Goal: Task Accomplishment & Management: Use online tool/utility

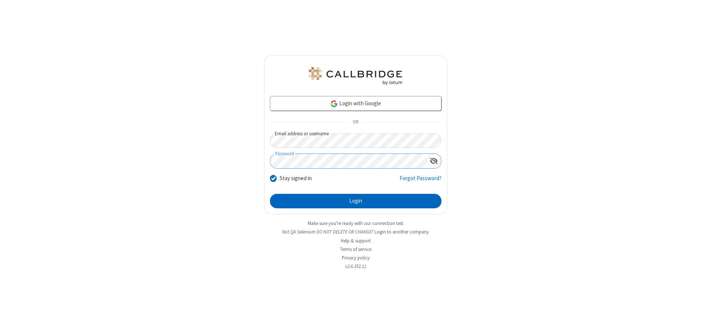
click at [355, 201] on button "Login" at bounding box center [355, 201] width 171 height 15
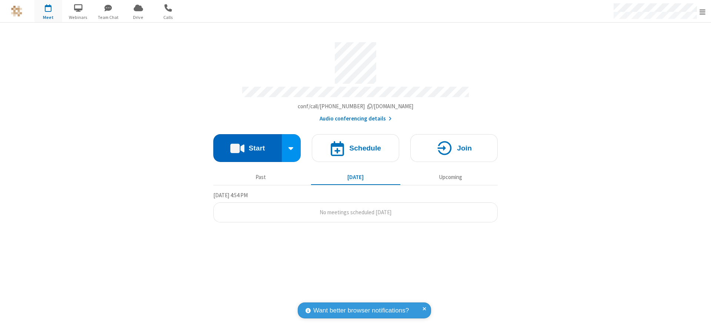
click at [247, 145] on button "Start" at bounding box center [247, 148] width 69 height 28
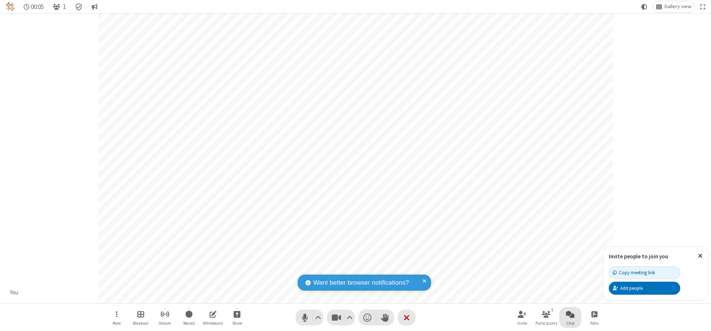
click at [570, 314] on span "Open chat" at bounding box center [570, 313] width 9 height 9
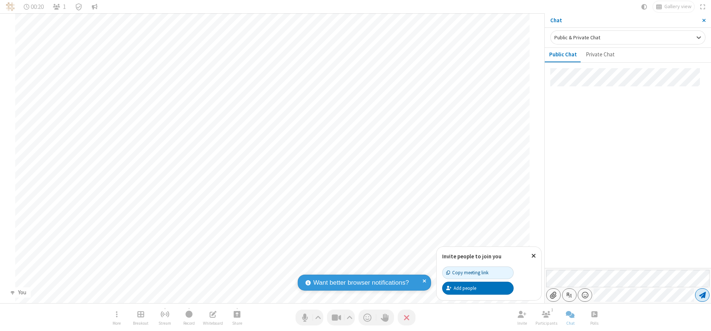
click at [702, 295] on span "Send message" at bounding box center [702, 294] width 7 height 7
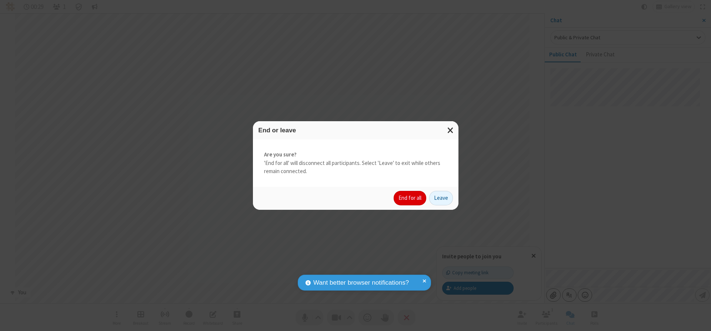
click at [410, 198] on button "End for all" at bounding box center [410, 198] width 33 height 15
